Goal: Navigation & Orientation: Find specific page/section

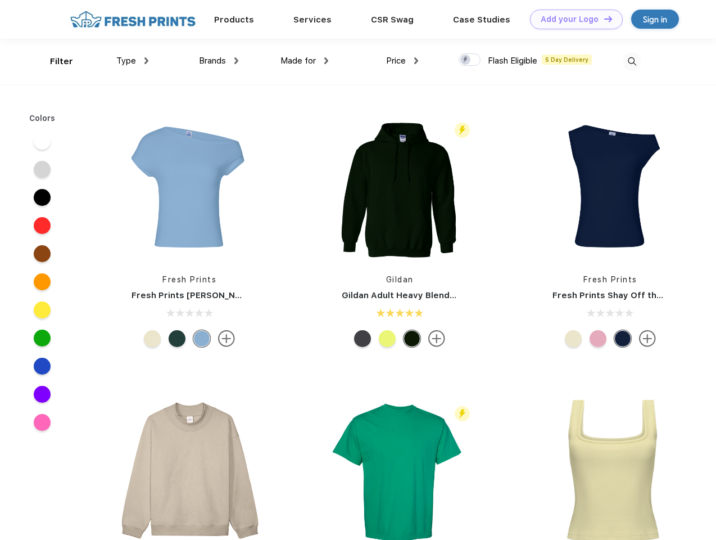
click at [572, 19] on link "Add your Logo Design Tool" at bounding box center [576, 20] width 93 height 20
click at [0, 0] on div "Design Tool" at bounding box center [0, 0] width 0 height 0
click at [603, 19] on link "Add your Logo Design Tool" at bounding box center [576, 20] width 93 height 20
click at [54, 61] on div "Filter" at bounding box center [61, 61] width 23 height 13
click at [133, 61] on span "Type" at bounding box center [126, 61] width 20 height 10
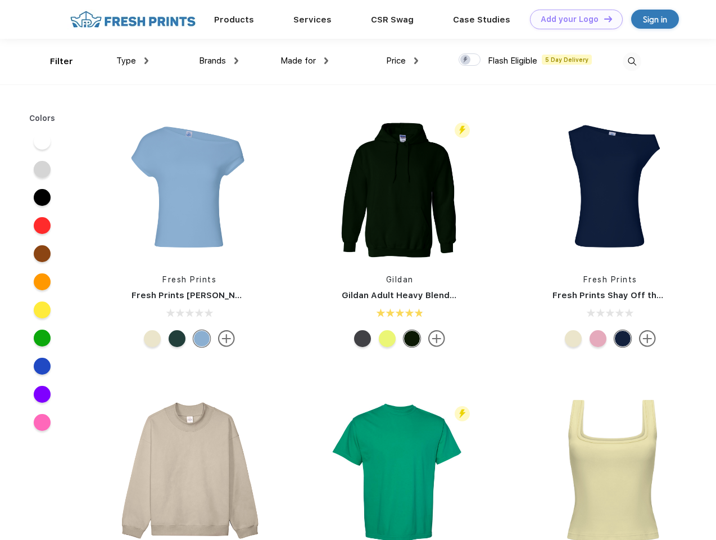
click at [219, 61] on span "Brands" at bounding box center [212, 61] width 27 height 10
click at [305, 61] on span "Made for" at bounding box center [297, 61] width 35 height 10
click at [402, 61] on span "Price" at bounding box center [396, 61] width 20 height 10
click at [470, 60] on div at bounding box center [470, 59] width 22 height 12
click at [466, 60] on input "checkbox" at bounding box center [462, 56] width 7 height 7
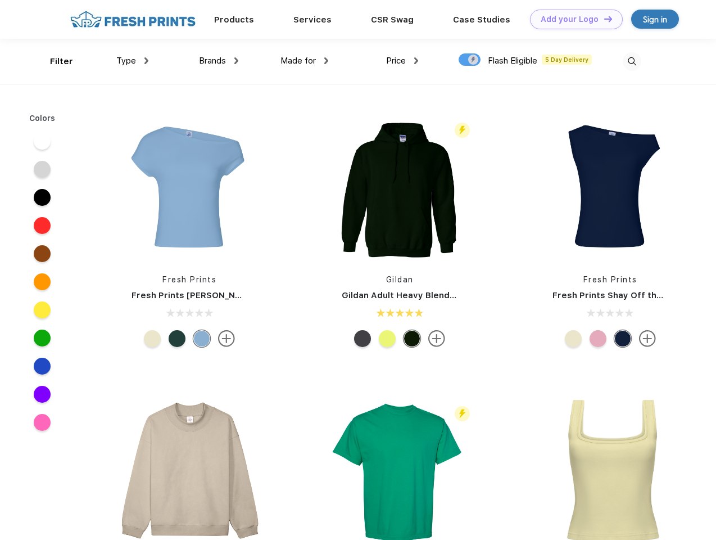
click at [632, 61] on img at bounding box center [632, 61] width 19 height 19
